Goal: Transaction & Acquisition: Register for event/course

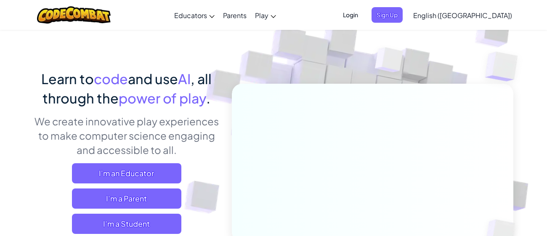
scroll to position [30, 0]
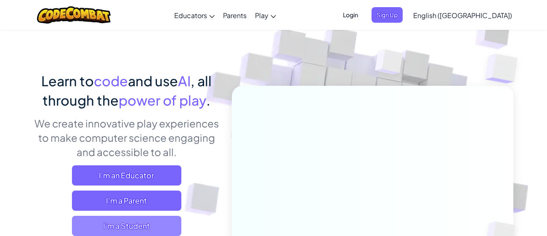
click at [93, 220] on span "I'm a Student" at bounding box center [126, 226] width 109 height 20
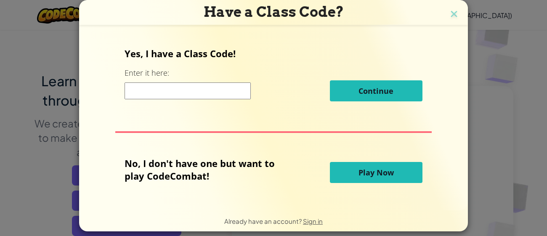
click at [133, 94] on input at bounding box center [188, 91] width 126 height 17
type input "artmusicface"
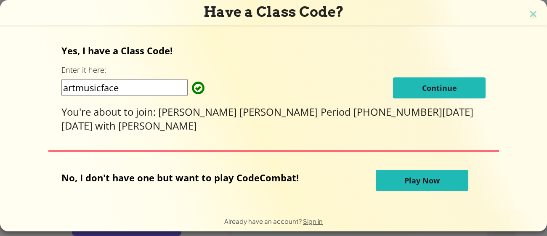
click at [422, 83] on span "Continue" at bounding box center [439, 88] width 35 height 10
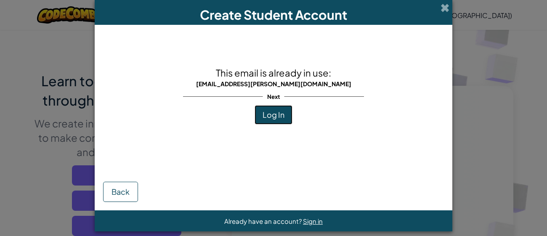
click at [278, 109] on button "Log In" at bounding box center [274, 114] width 38 height 19
